Goal: Information Seeking & Learning: Learn about a topic

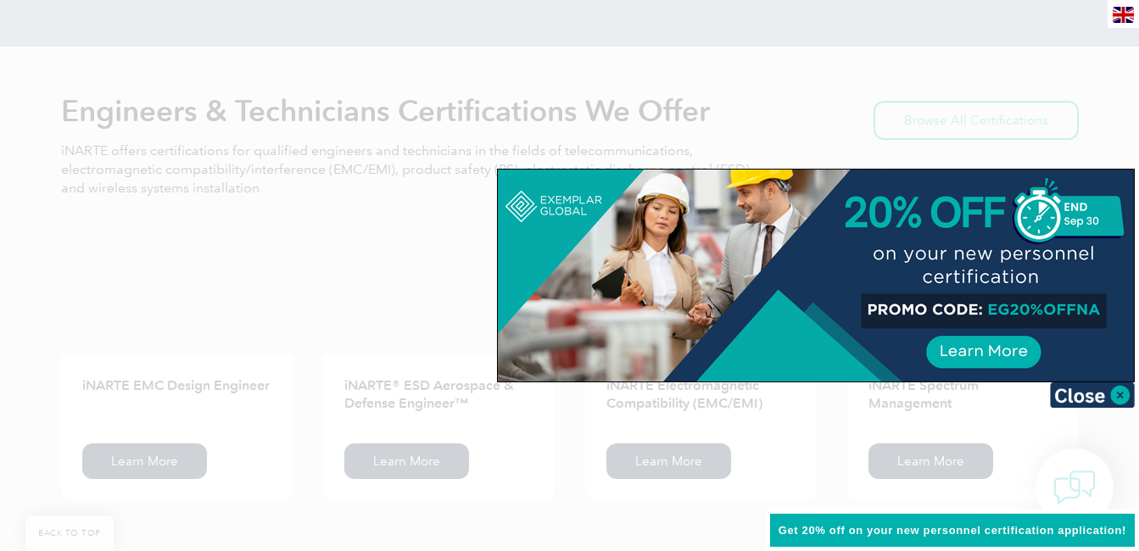
scroll to position [2113, 0]
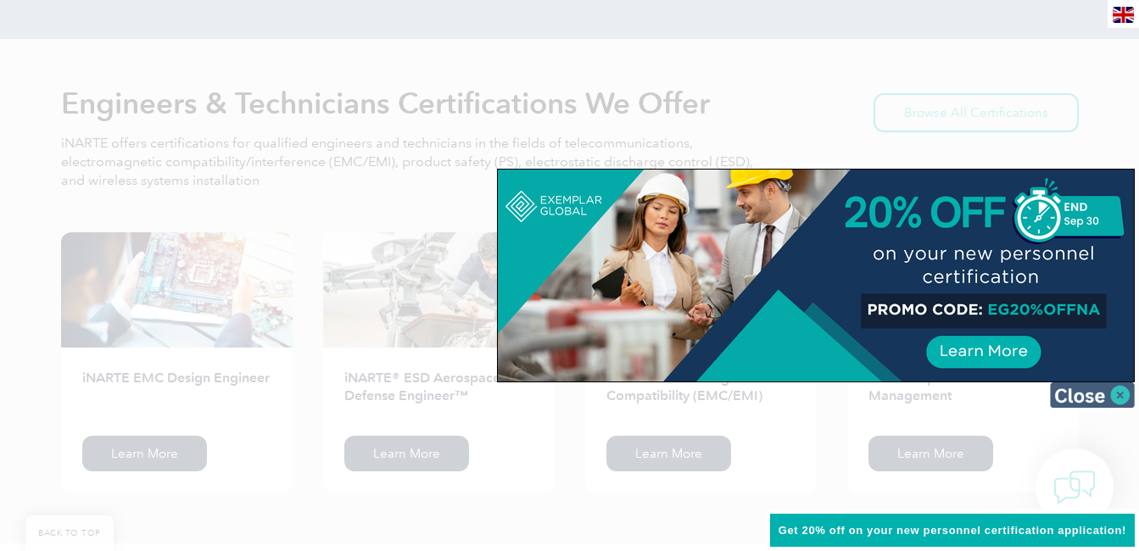
click at [1107, 396] on img at bounding box center [1092, 394] width 85 height 25
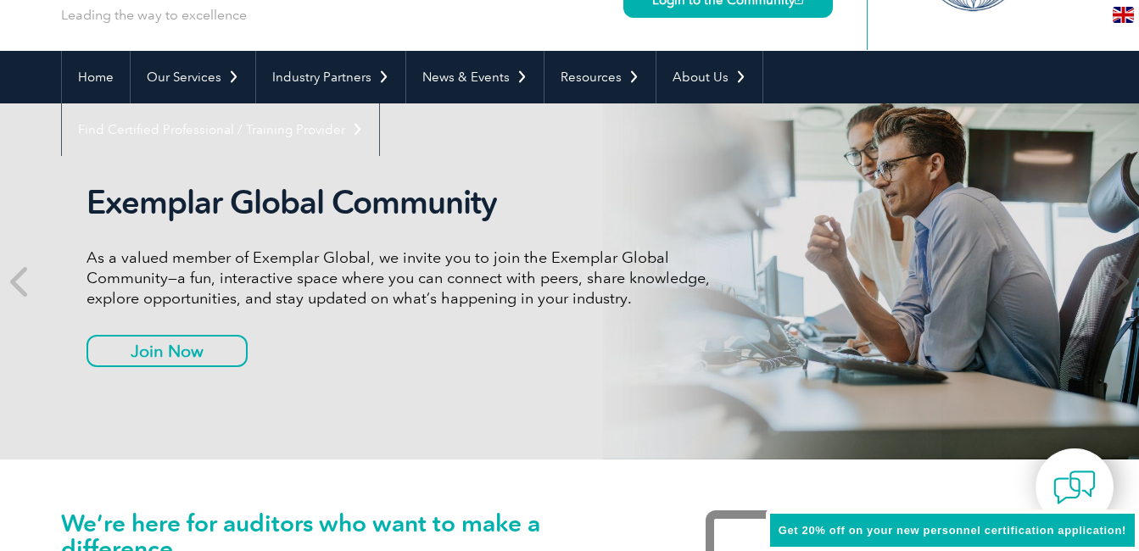
scroll to position [0, 0]
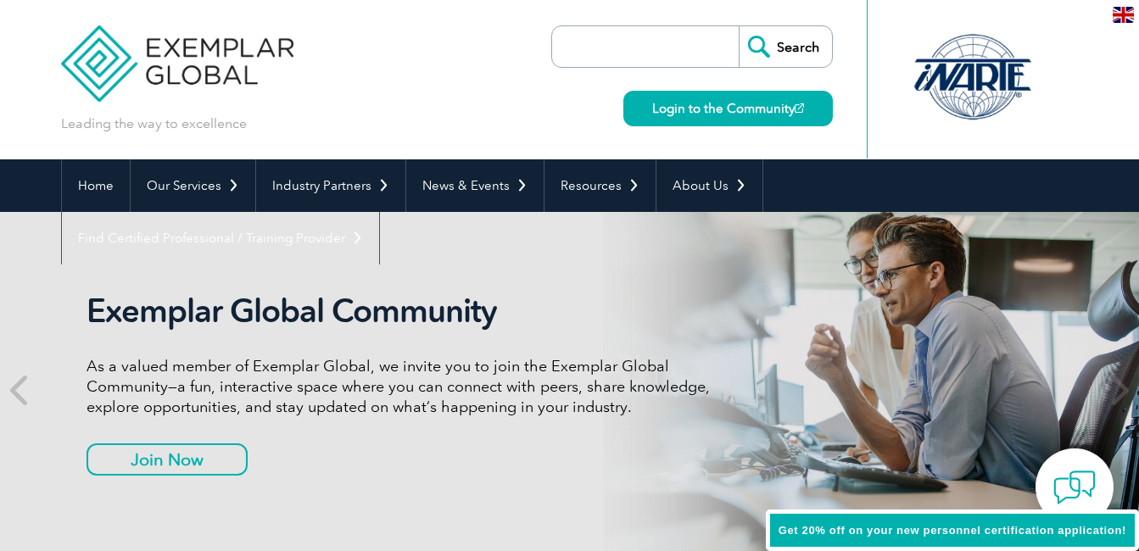
click at [1120, 8] on img at bounding box center [1123, 15] width 21 height 16
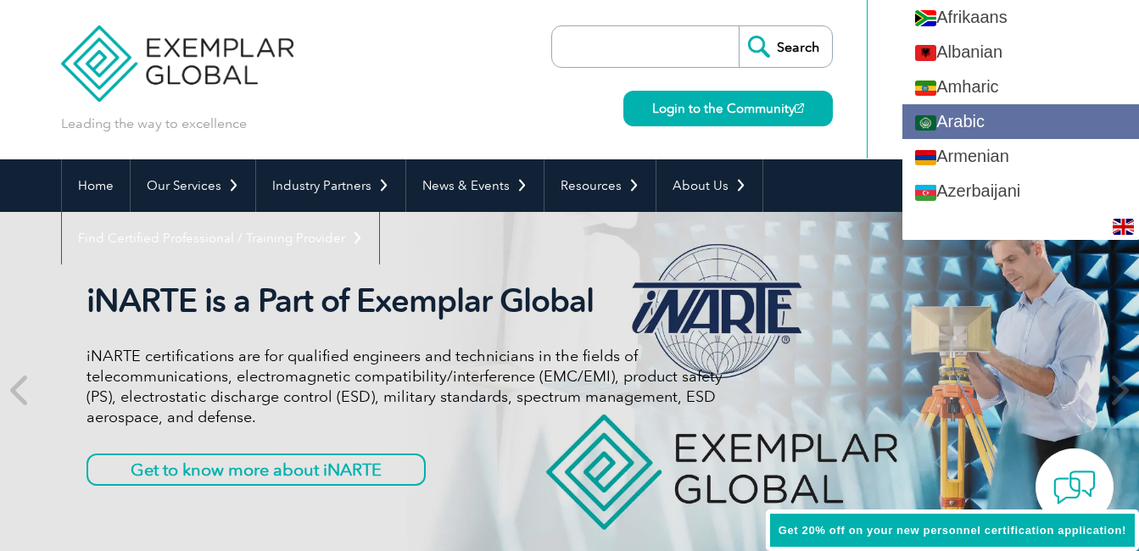
click at [1034, 125] on link "Arabic" at bounding box center [1020, 121] width 237 height 35
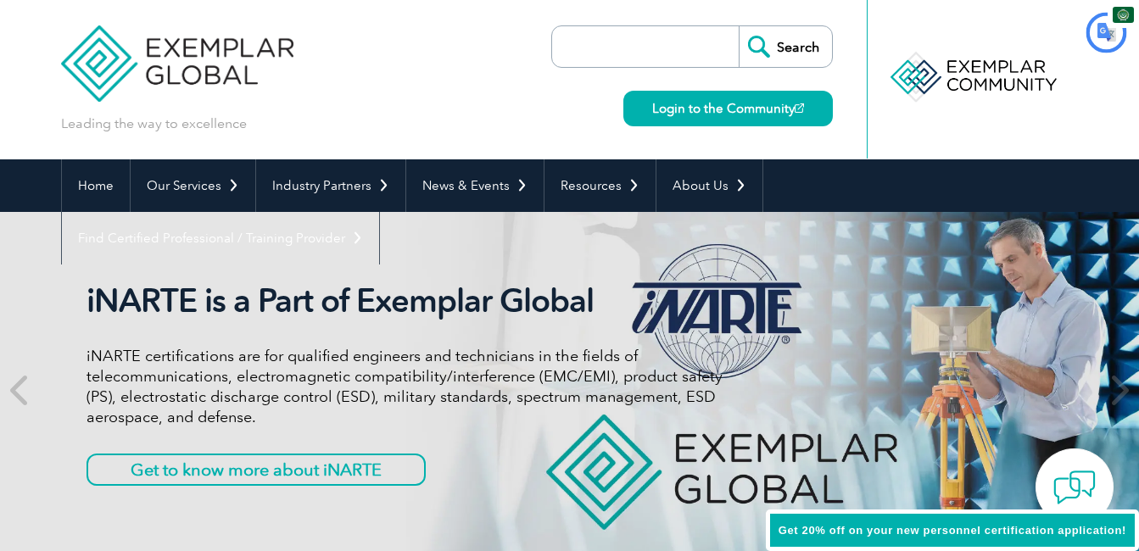
type input "يبحث"
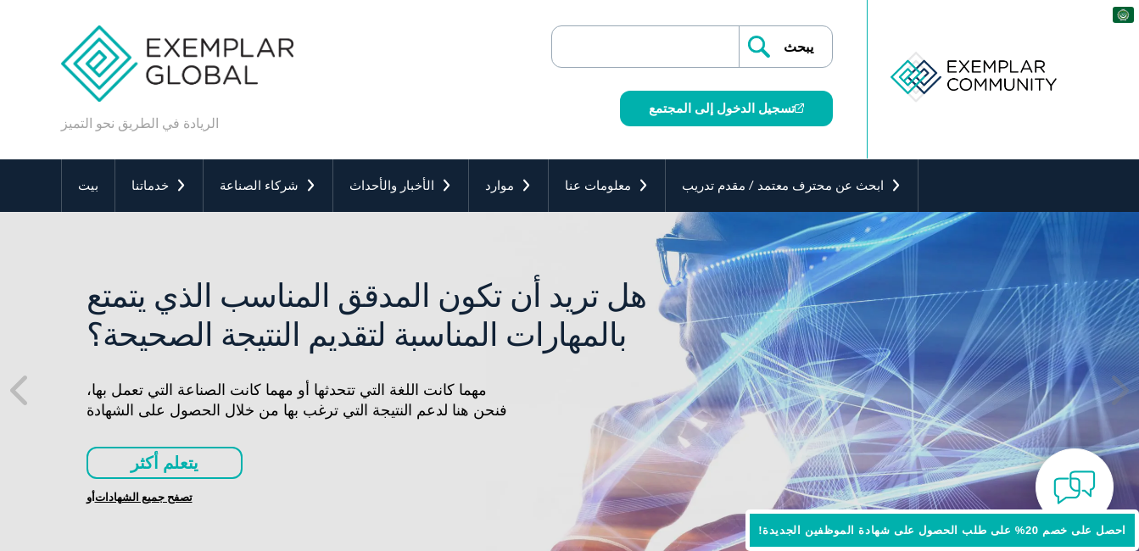
click at [672, 47] on input "search" at bounding box center [649, 46] width 178 height 41
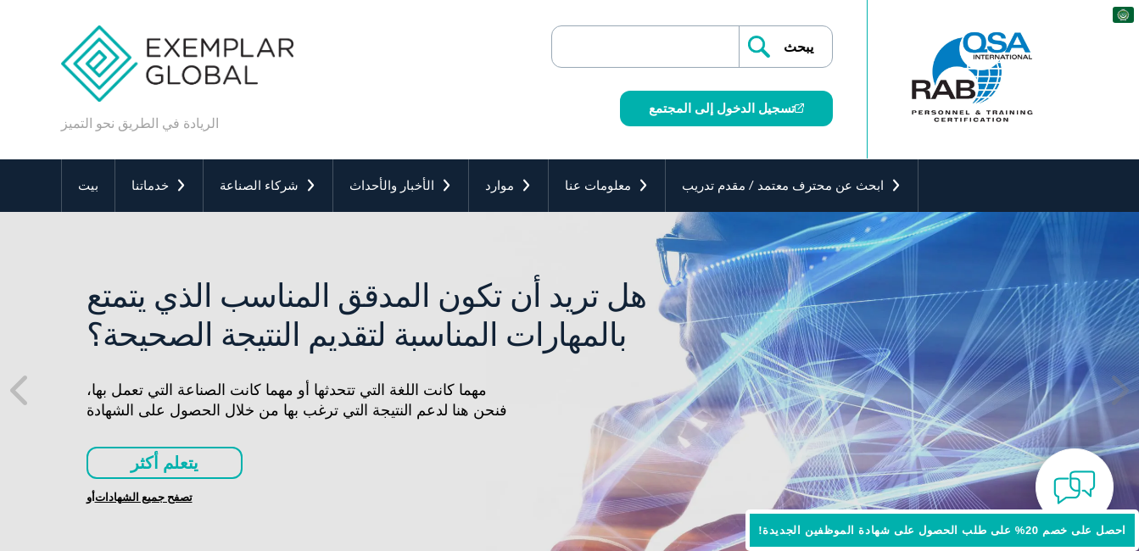
click at [672, 47] on input "search" at bounding box center [649, 46] width 178 height 41
type input "f"
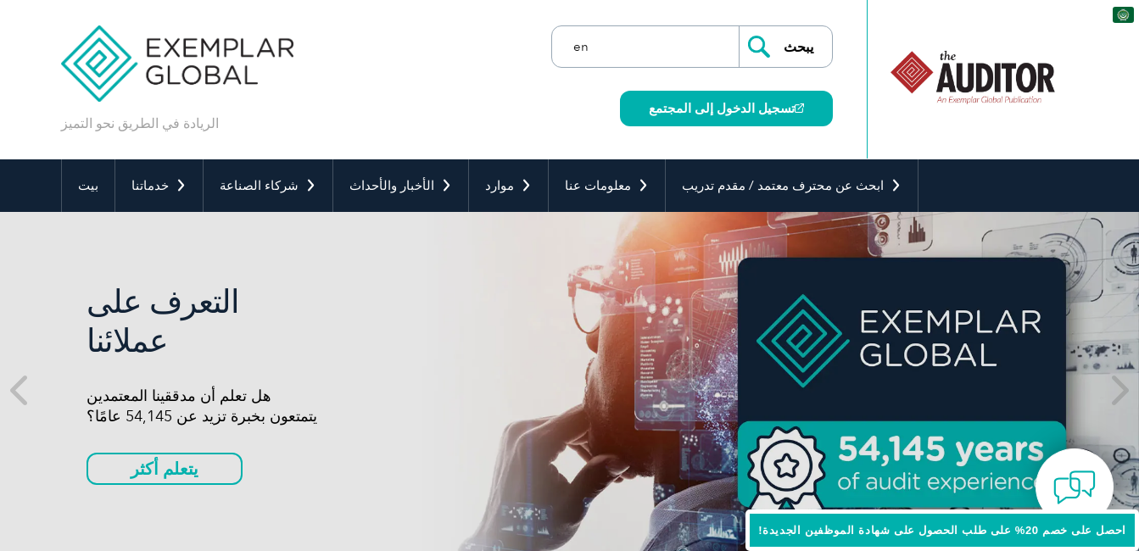
type input "e"
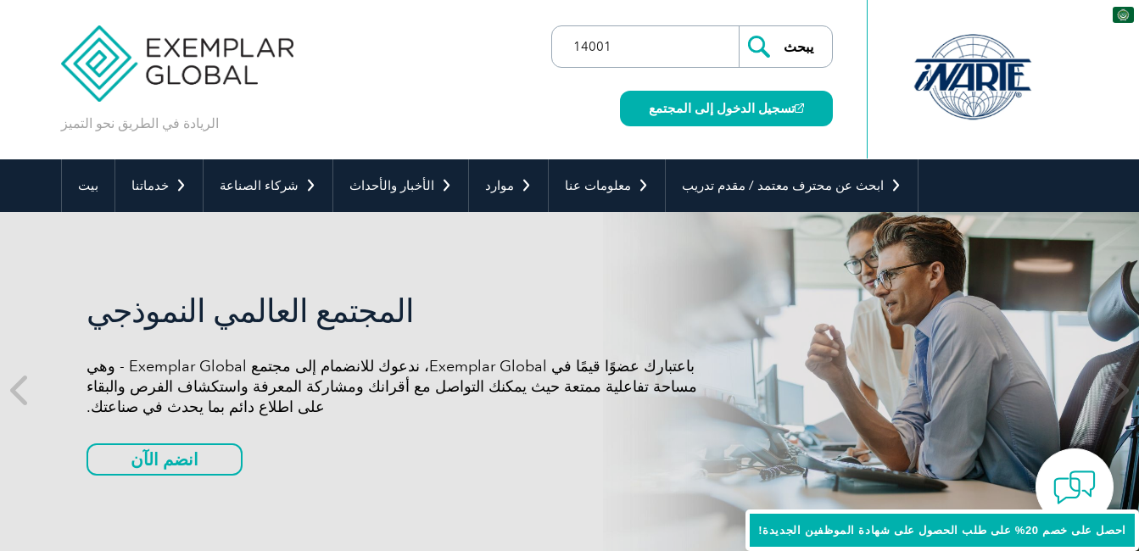
type input "14001"
click at [739, 26] on input "يبحث" at bounding box center [785, 46] width 93 height 41
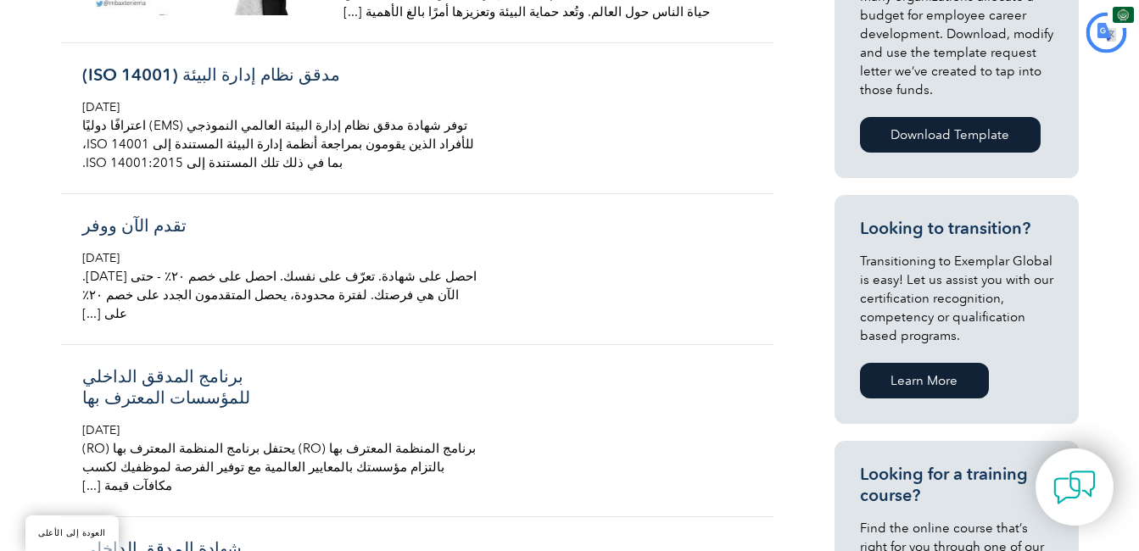
scroll to position [774, 0]
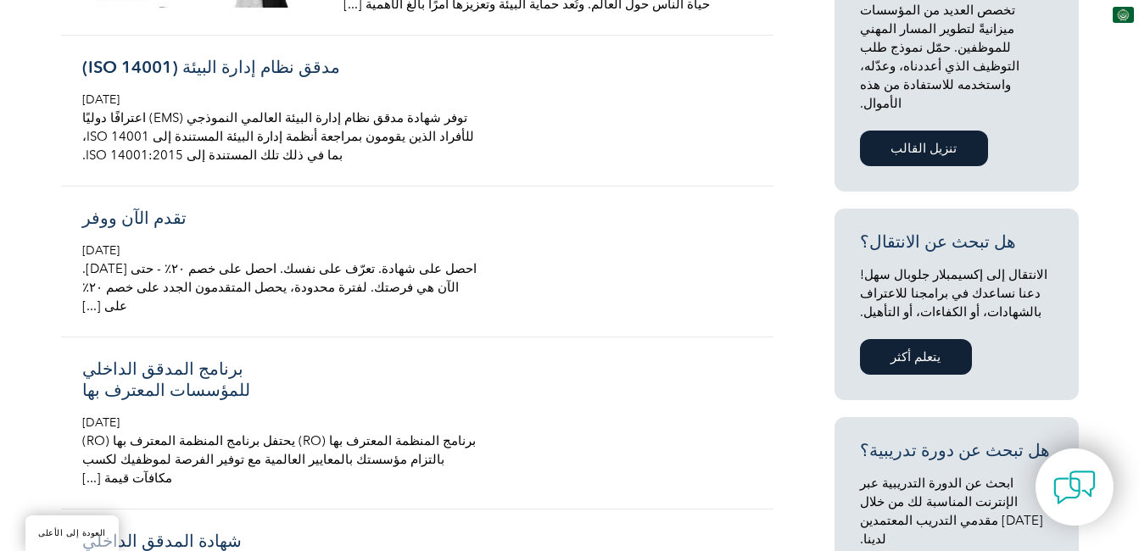
drag, startPoint x: 1151, startPoint y: 148, endPoint x: 1154, endPoint y: 164, distance: 15.6
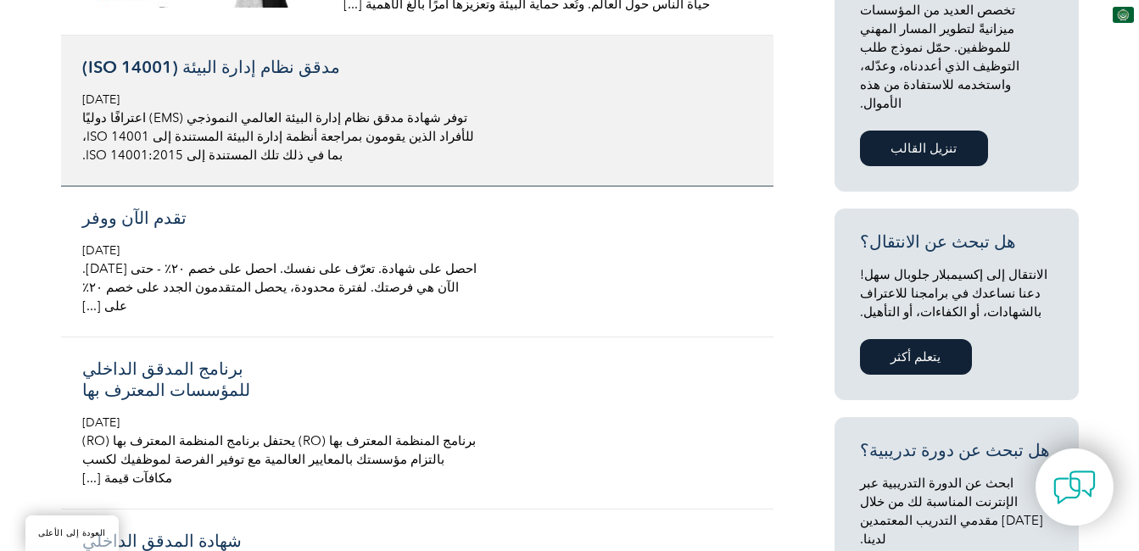
click at [293, 73] on div "مدقق نظام إدارة البيئة (ISO 14001) [DATE] توفر شهادة مدقق نظام إدارة البيئة الع…" at bounding box center [283, 111] width 402 height 108
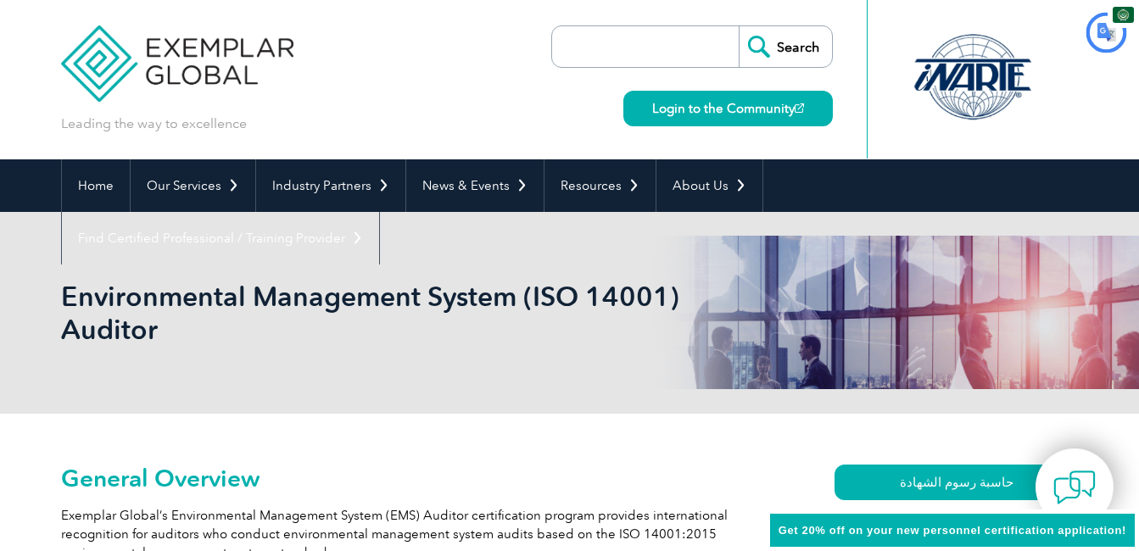
click at [1122, 12] on img at bounding box center [1123, 15] width 21 height 16
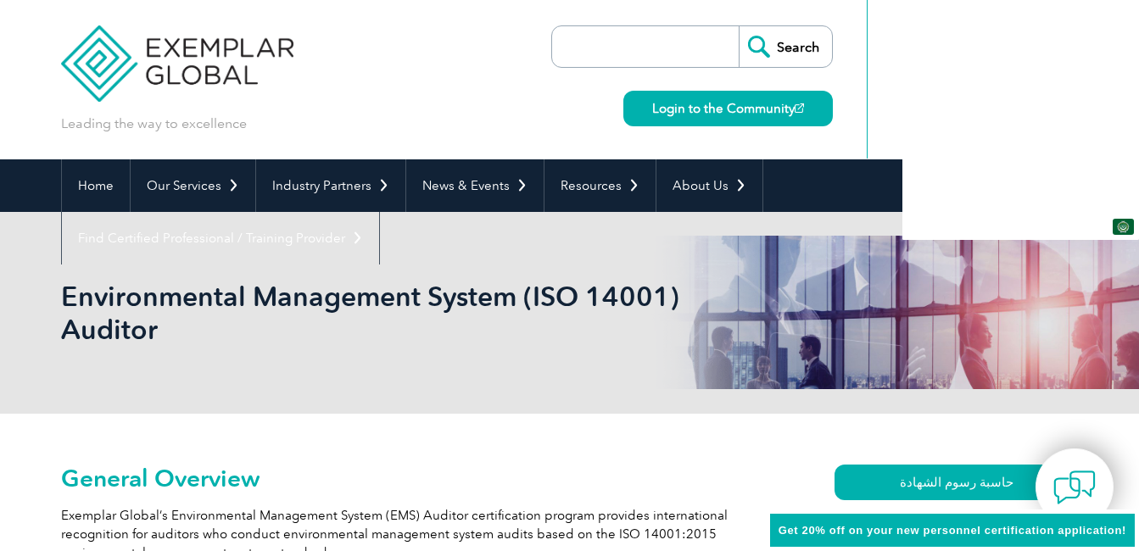
type input "يبحث"
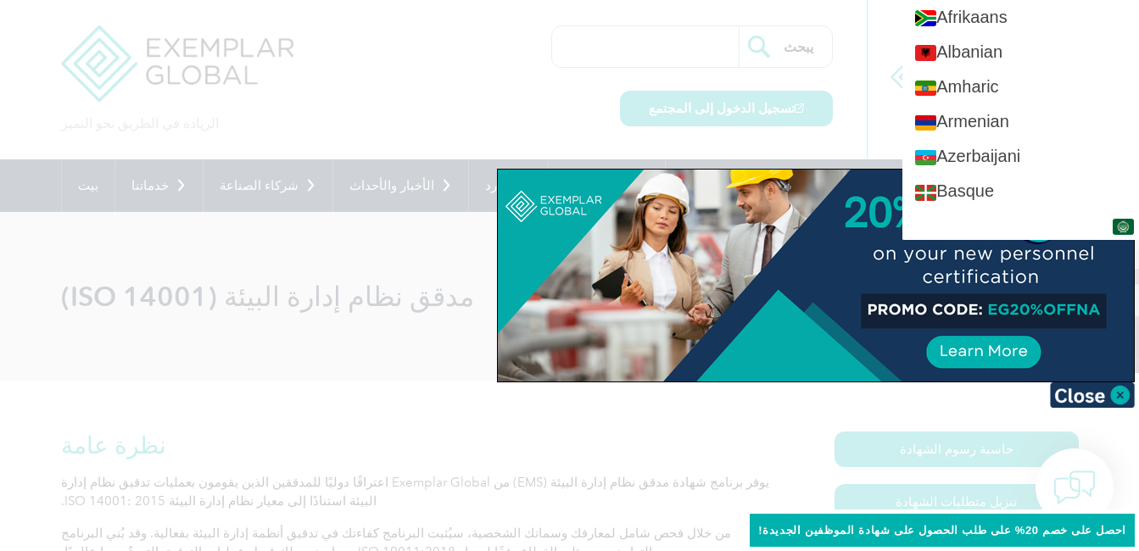
click at [820, 303] on div at bounding box center [816, 276] width 636 height 212
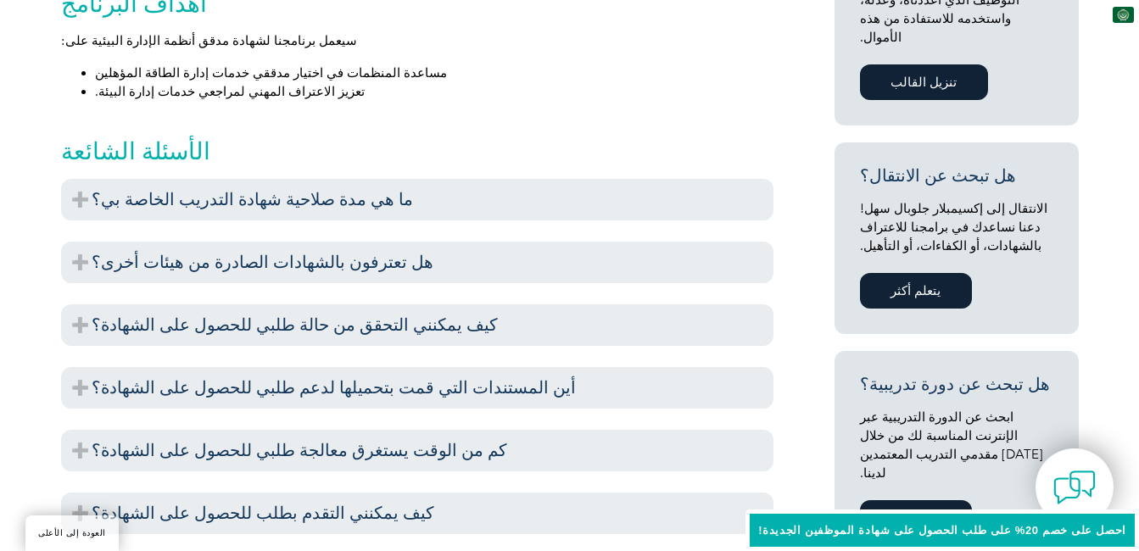
scroll to position [964, 0]
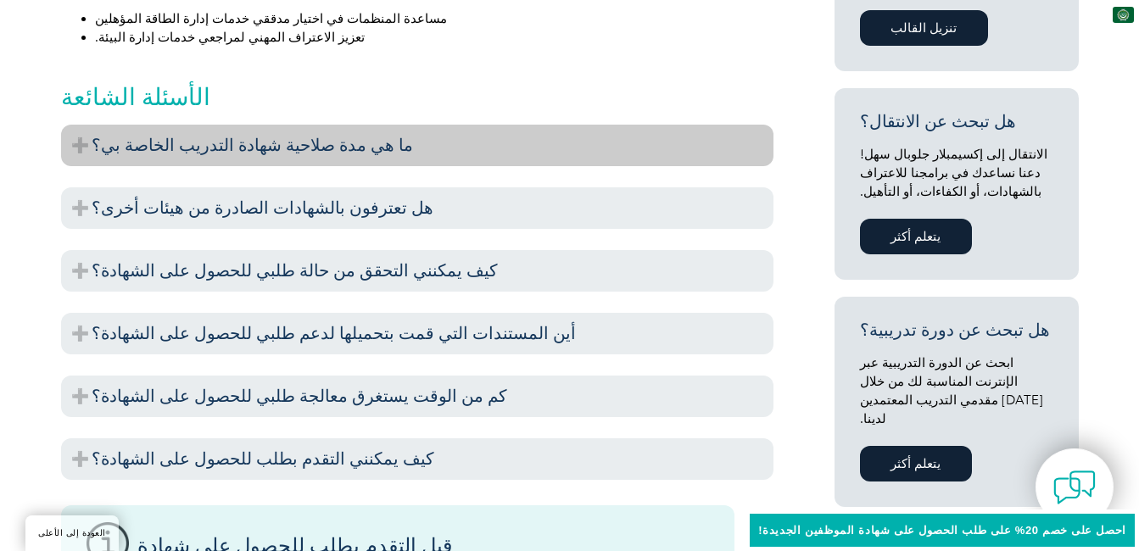
click at [332, 137] on font "ما هي مدة صلاحية شهادة التدريب الخاصة بي؟" at bounding box center [252, 145] width 321 height 20
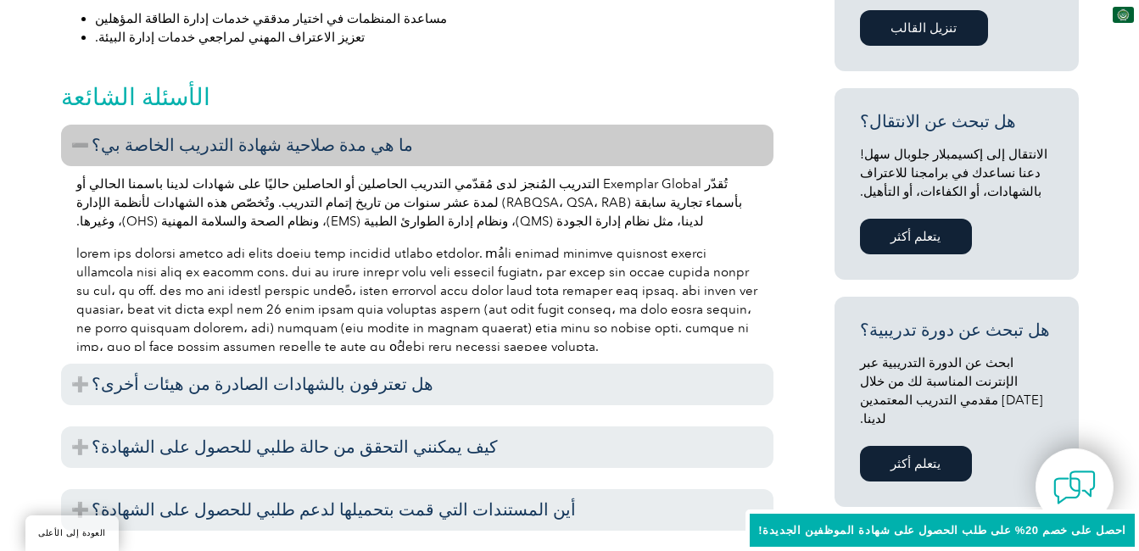
click at [332, 137] on font "ما هي مدة صلاحية شهادة التدريب الخاصة بي؟" at bounding box center [252, 145] width 321 height 20
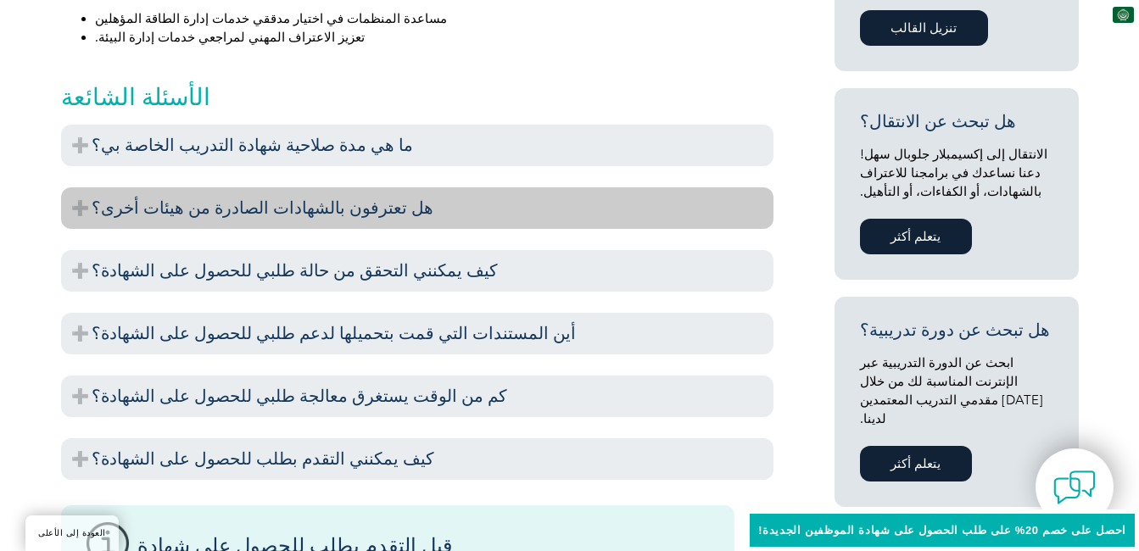
click at [312, 222] on h3 "هل تعترفون بالشهادات الصادرة من هيئات أخرى؟" at bounding box center [417, 208] width 712 height 42
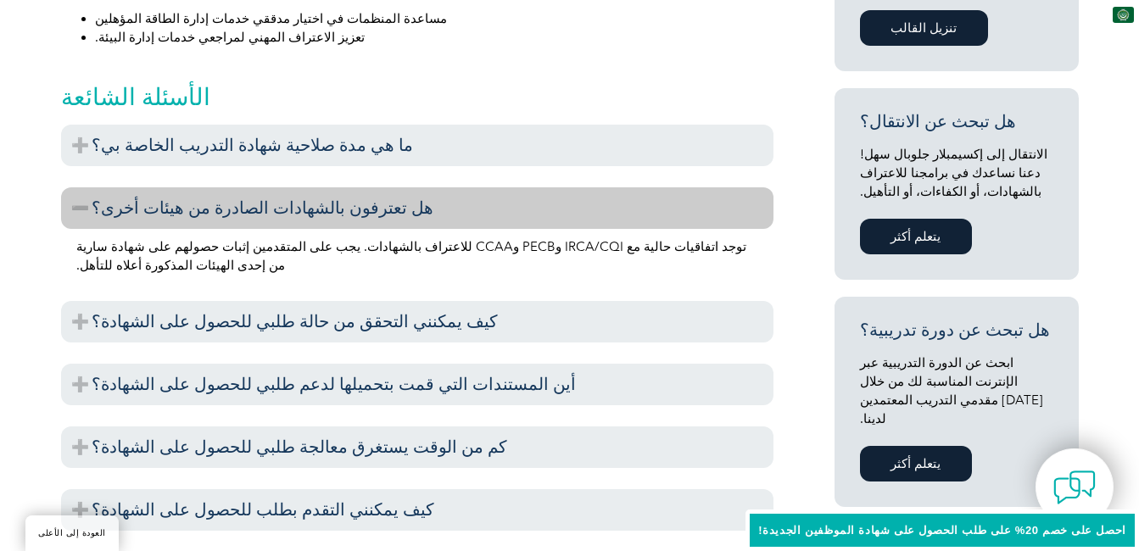
click at [312, 222] on h3 "هل تعترفون بالشهادات الصادرة من هيئات أخرى؟" at bounding box center [417, 208] width 712 height 42
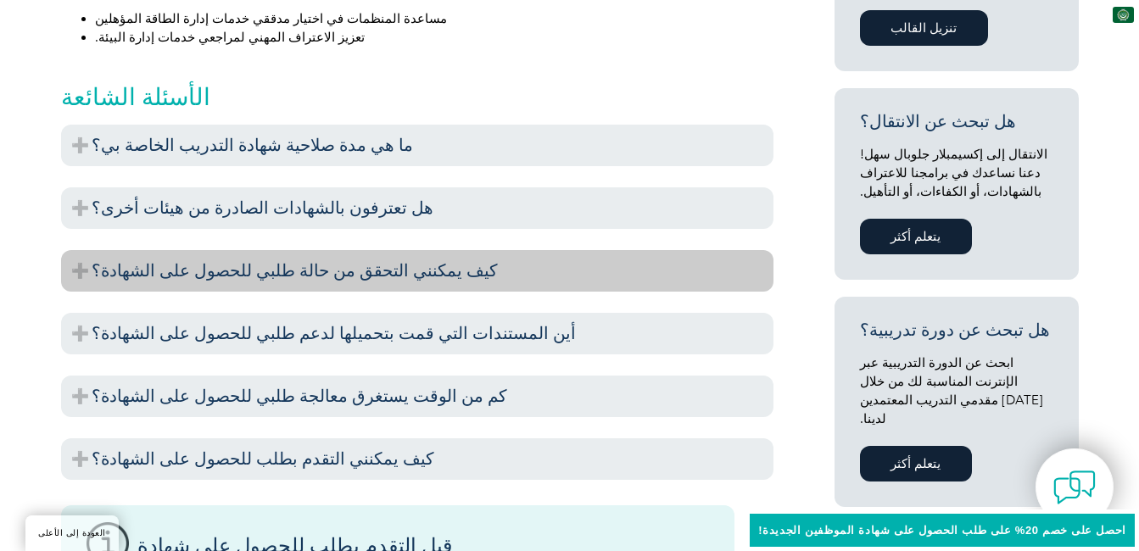
click at [286, 260] on font "كيف يمكنني التحقق من حالة طلبي للحصول على الشهادة؟" at bounding box center [295, 270] width 406 height 20
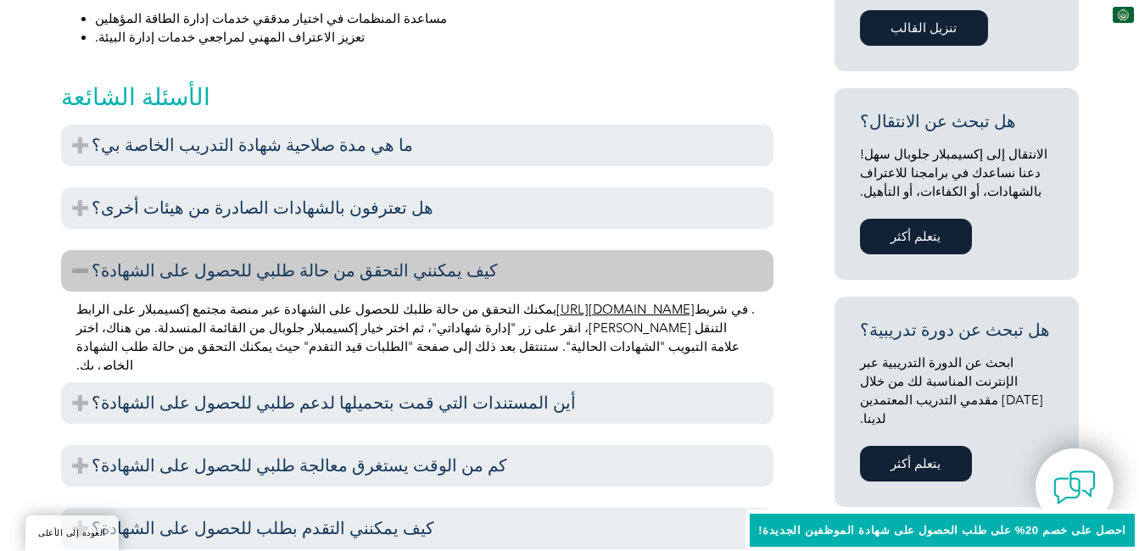
click at [286, 260] on font "كيف يمكنني التحقق من حالة طلبي للحصول على الشهادة؟" at bounding box center [295, 270] width 406 height 20
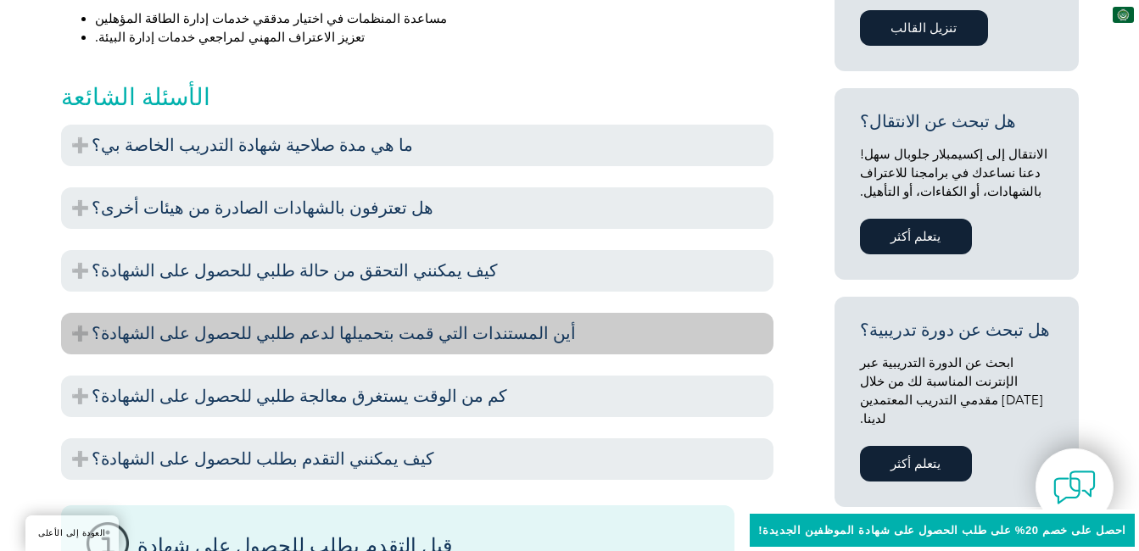
click at [230, 326] on font "أين المستندات التي قمت بتحميلها لدعم طلبي للحصول على الشهادة؟" at bounding box center [334, 333] width 484 height 20
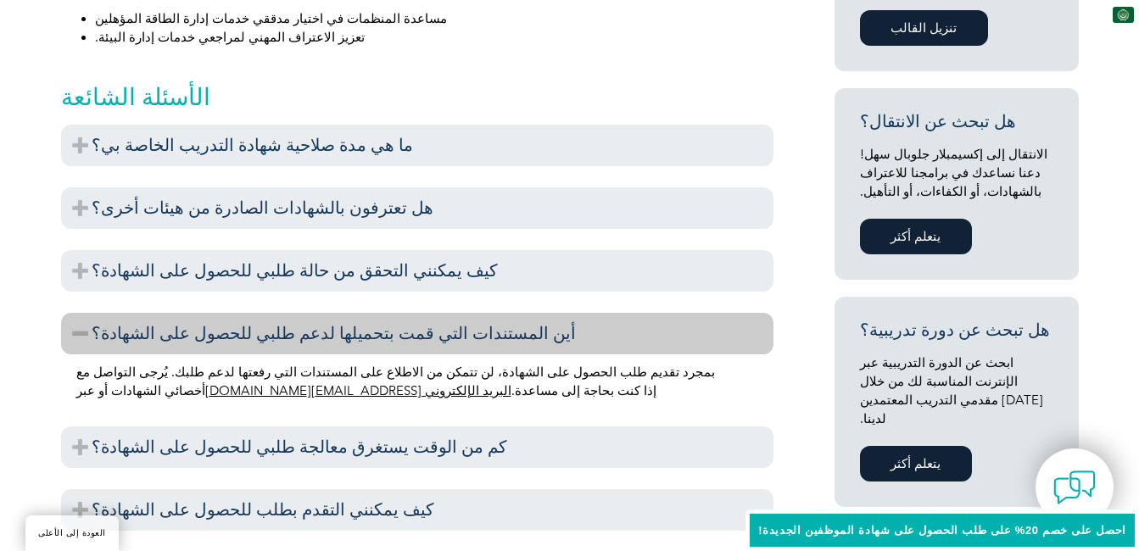
click at [230, 326] on font "أين المستندات التي قمت بتحميلها لدعم طلبي للحصول على الشهادة؟" at bounding box center [334, 333] width 484 height 20
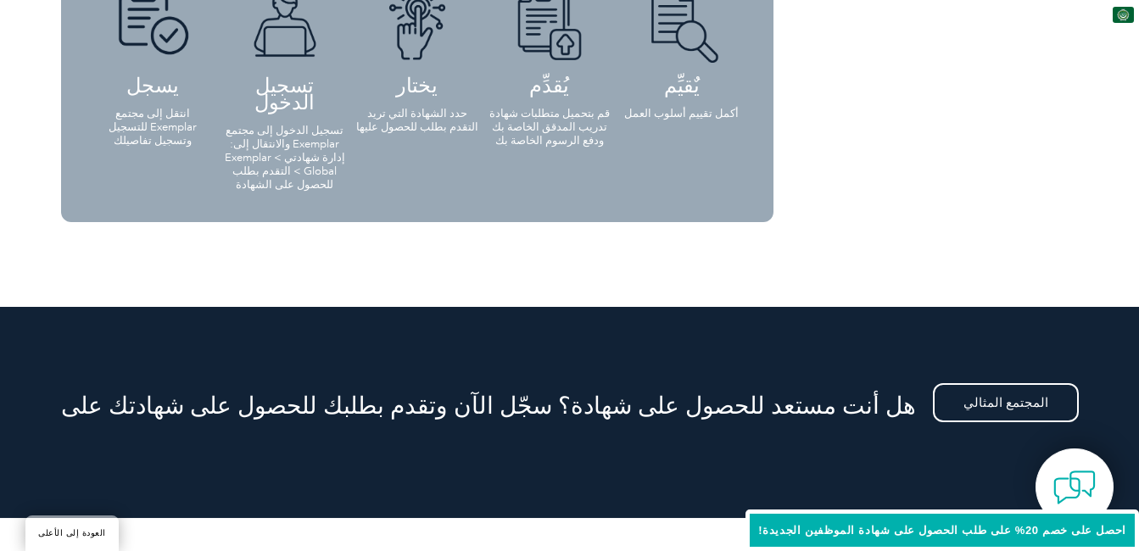
scroll to position [1846, 0]
